Goal: Find specific page/section: Find specific page/section

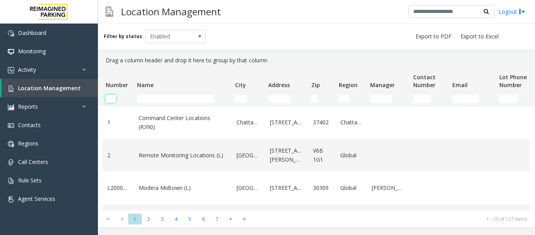
click at [111, 97] on input "Number Filter" at bounding box center [111, 99] width 10 height 8
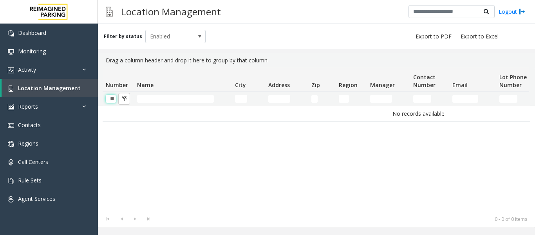
scroll to position [0, 0]
type input "*"
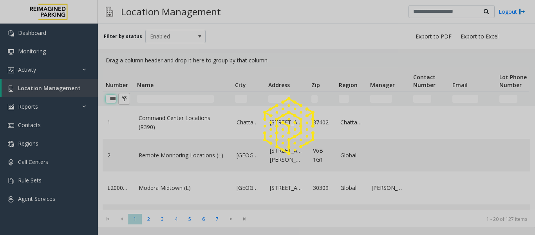
scroll to position [0, 4]
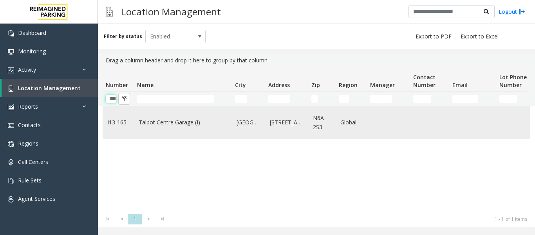
type input "***"
click at [154, 129] on td "Talbot Centre Garage (I)" at bounding box center [183, 122] width 98 height 33
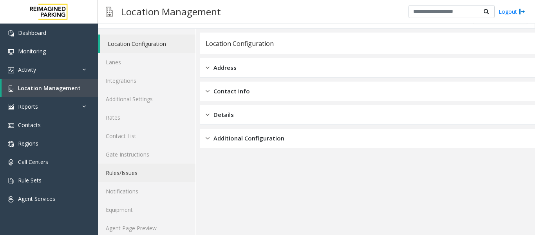
scroll to position [24, 0]
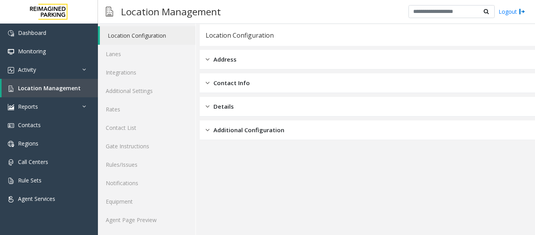
click at [145, 229] on div "Location Configuration Lanes Integrations Additional Settings Rates Contact Lis…" at bounding box center [147, 127] width 98 height 214
click at [146, 223] on link "Agent Page Preview" at bounding box center [147, 219] width 98 height 18
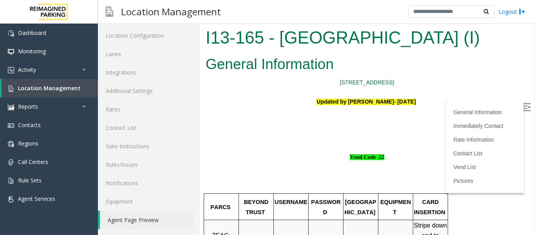
click at [523, 110] on img at bounding box center [527, 107] width 8 height 8
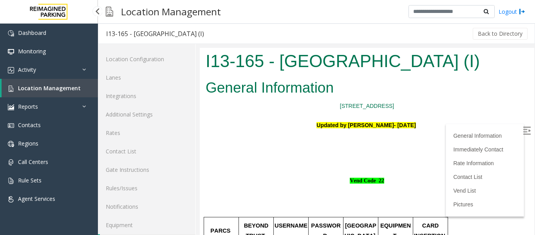
scroll to position [24, 0]
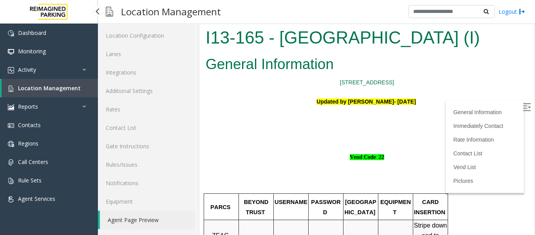
click at [63, 90] on span "Location Management" at bounding box center [49, 87] width 63 height 7
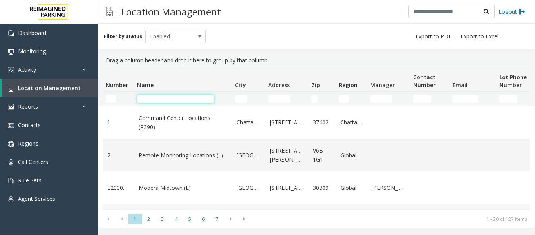
click at [161, 97] on input "Name Filter" at bounding box center [175, 99] width 77 height 8
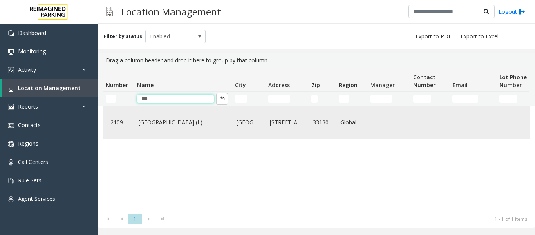
type input "***"
click at [165, 119] on link "[GEOGRAPHIC_DATA] (L)" at bounding box center [183, 122] width 89 height 9
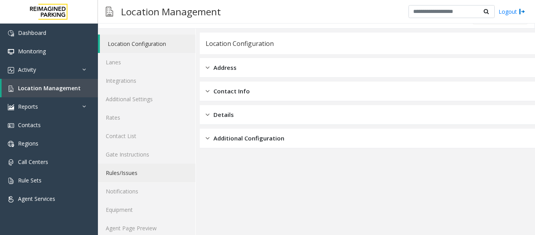
scroll to position [24, 0]
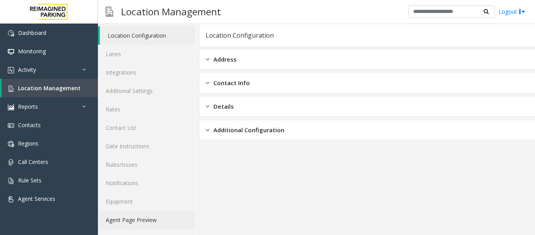
click at [160, 225] on link "Agent Page Preview" at bounding box center [147, 219] width 98 height 18
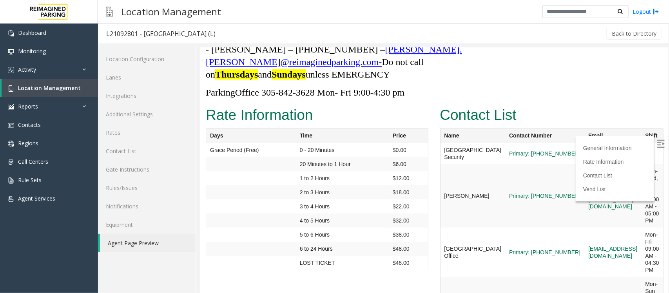
scroll to position [2498, 0]
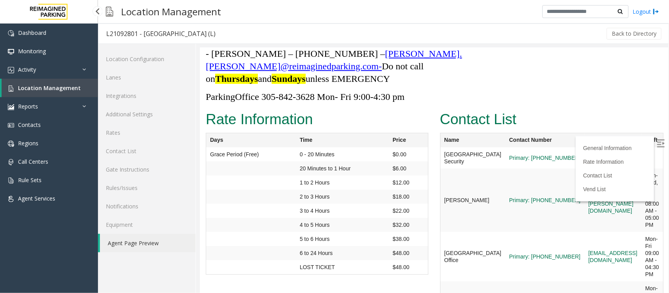
click at [60, 91] on span "Location Management" at bounding box center [49, 87] width 63 height 7
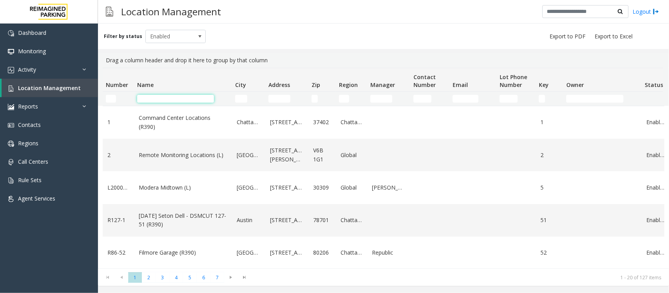
click at [185, 98] on input "Name Filter" at bounding box center [175, 99] width 77 height 8
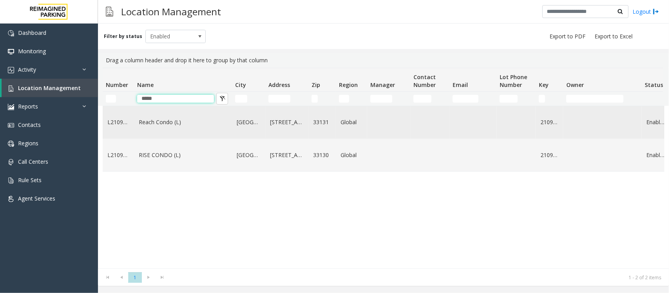
type input "*****"
click at [161, 130] on td "Reach Condo (L)" at bounding box center [183, 122] width 98 height 33
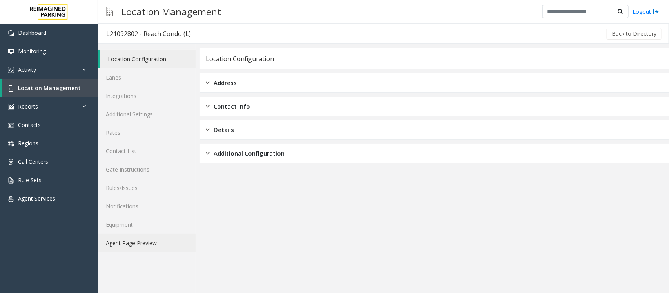
click at [142, 234] on link "Agent Page Preview" at bounding box center [147, 243] width 98 height 18
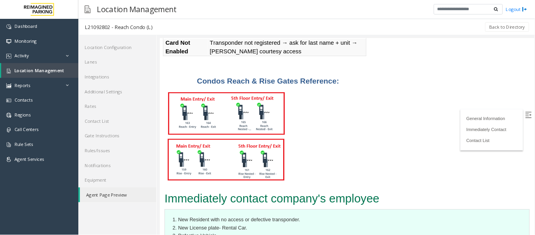
scroll to position [392, 0]
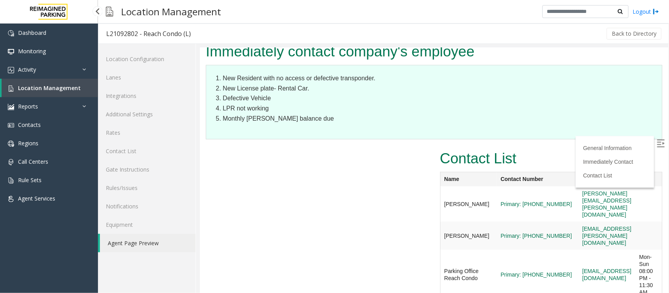
click at [69, 89] on span "Location Management" at bounding box center [49, 87] width 63 height 7
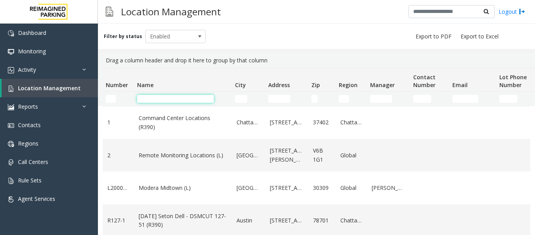
click at [178, 98] on input "Name Filter" at bounding box center [175, 99] width 77 height 8
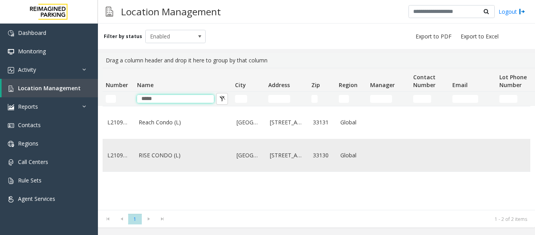
type input "*****"
click at [179, 158] on link "RISE CONDO (L)" at bounding box center [183, 155] width 89 height 9
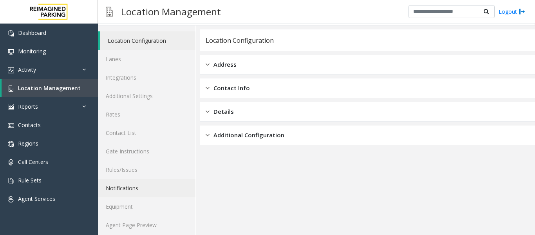
scroll to position [24, 0]
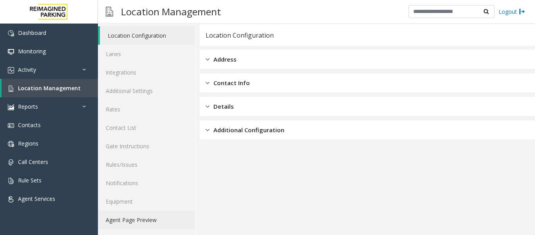
click at [158, 217] on link "Agent Page Preview" at bounding box center [147, 219] width 98 height 18
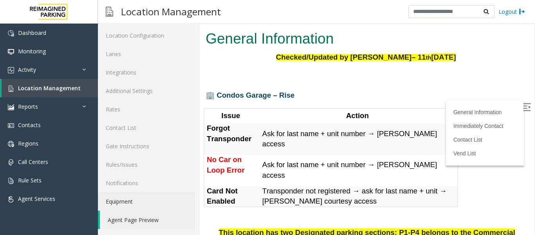
scroll to position [39, 0]
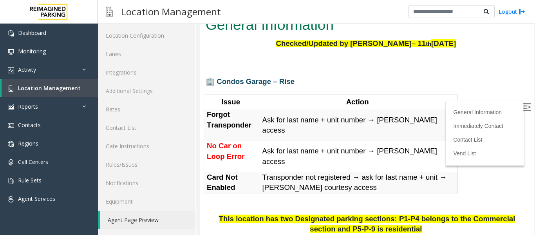
click at [523, 109] on img at bounding box center [527, 107] width 8 height 8
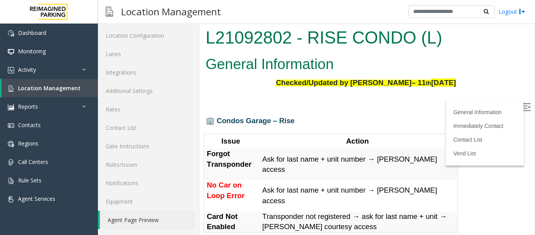
scroll to position [0, 0]
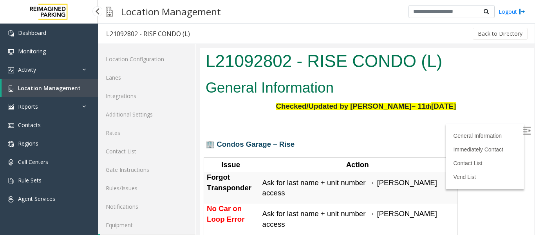
click at [32, 85] on span "Location Management" at bounding box center [49, 87] width 63 height 7
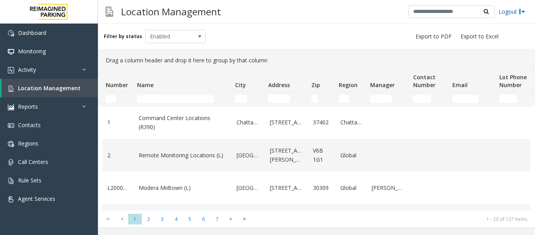
click at [509, 11] on link "Logout" at bounding box center [512, 11] width 27 height 8
